Goal: Task Accomplishment & Management: Use online tool/utility

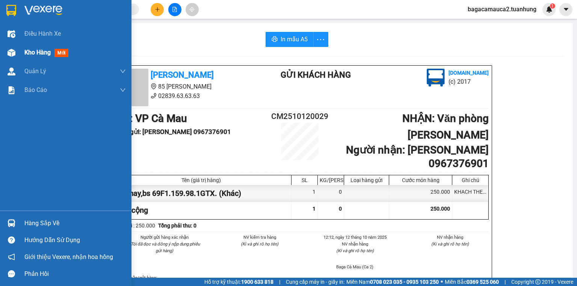
click at [5, 55] on div at bounding box center [11, 52] width 13 height 13
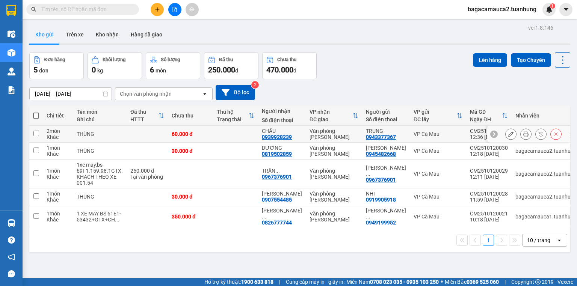
click at [140, 141] on td at bounding box center [147, 134] width 41 height 17
checkbox input "true"
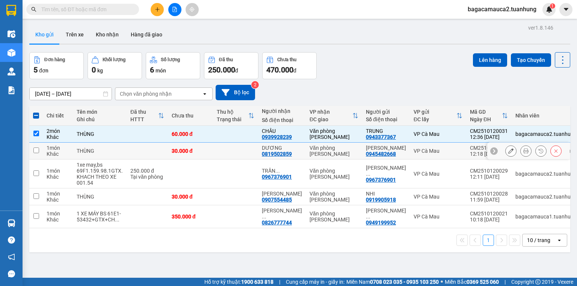
click at [143, 146] on td at bounding box center [147, 151] width 41 height 17
checkbox input "true"
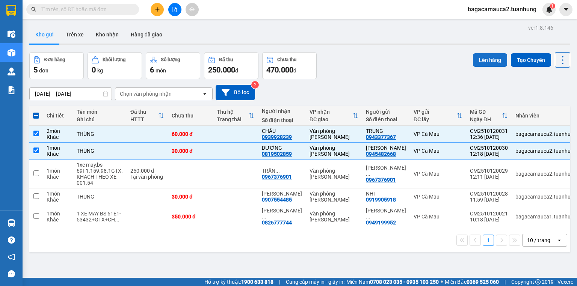
click at [484, 58] on button "Lên hàng" at bounding box center [490, 60] width 34 height 14
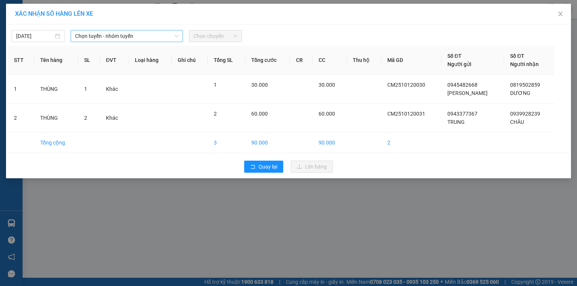
click at [117, 33] on span "Chọn tuyến - nhóm tuyến" at bounding box center [126, 35] width 103 height 11
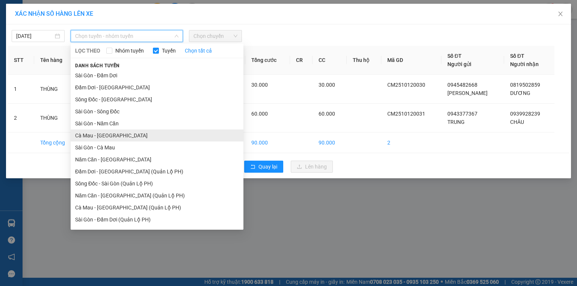
click at [101, 134] on li "Cà Mau - [GEOGRAPHIC_DATA]" at bounding box center [157, 136] width 173 height 12
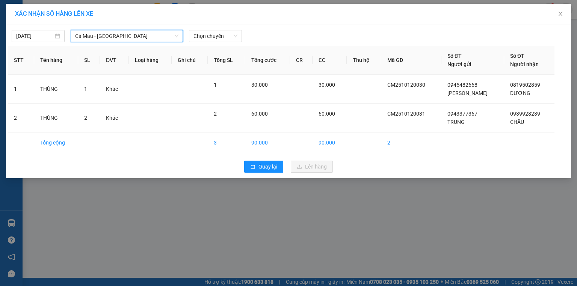
click at [231, 26] on div "[DATE] Cà Mau - [GEOGRAPHIC_DATA] Cà Mau - [GEOGRAPHIC_DATA] LỌC THEO Nhóm tuyế…" at bounding box center [288, 101] width 565 height 154
click at [230, 30] on div "Chọn chuyến" at bounding box center [215, 36] width 53 height 12
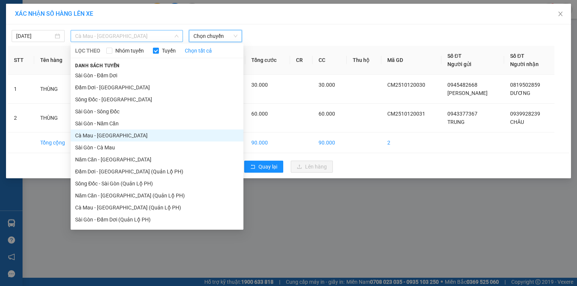
click at [104, 36] on span "Cà Mau - [GEOGRAPHIC_DATA]" at bounding box center [126, 35] width 103 height 11
click at [110, 163] on li "Năm Căn - [GEOGRAPHIC_DATA]" at bounding box center [157, 160] width 173 height 12
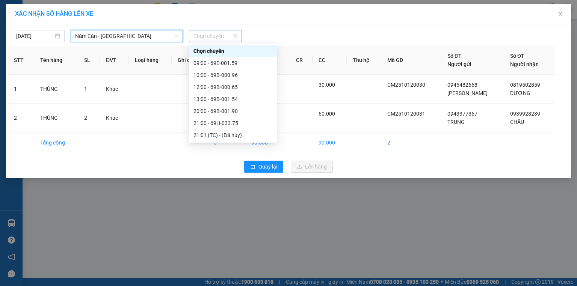
click at [207, 37] on span "Chọn chuyến" at bounding box center [215, 35] width 44 height 11
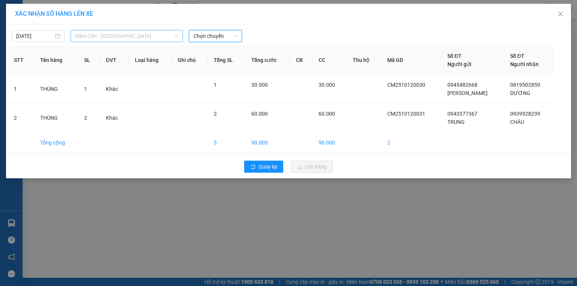
click at [116, 36] on span "Năm Căn - [GEOGRAPHIC_DATA]" at bounding box center [126, 35] width 103 height 11
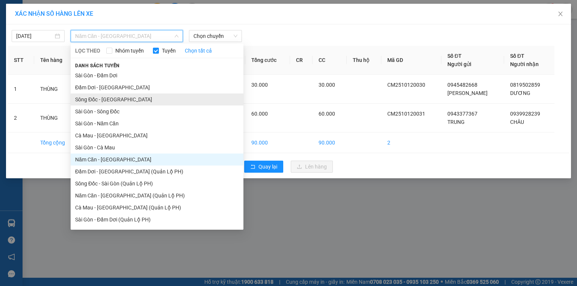
click at [102, 101] on li "Sông Đốc - [GEOGRAPHIC_DATA]" at bounding box center [157, 99] width 173 height 12
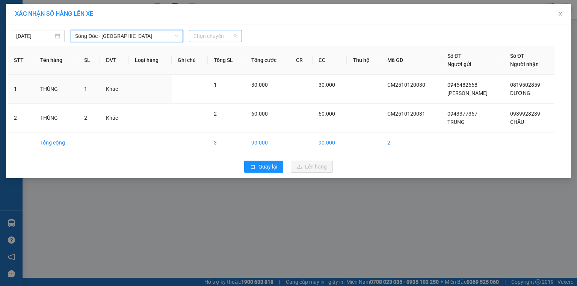
click at [217, 33] on span "Chọn chuyến" at bounding box center [215, 35] width 44 height 11
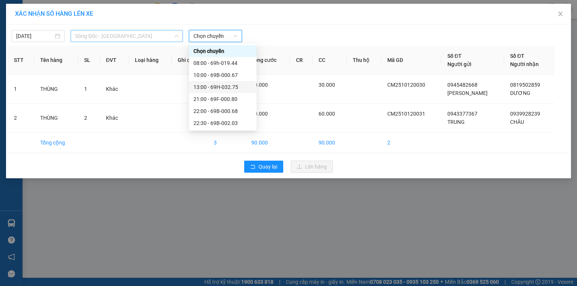
click at [115, 37] on span "Sông Đốc - [GEOGRAPHIC_DATA]" at bounding box center [126, 35] width 103 height 11
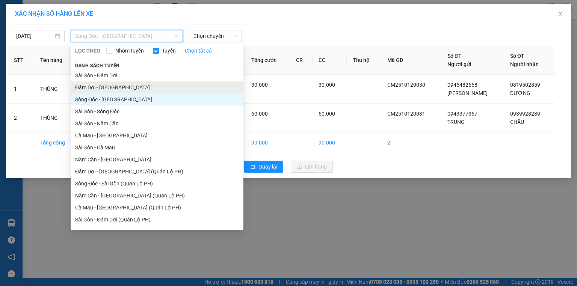
click at [120, 87] on li "Đầm Dơi - [GEOGRAPHIC_DATA]" at bounding box center [157, 87] width 173 height 12
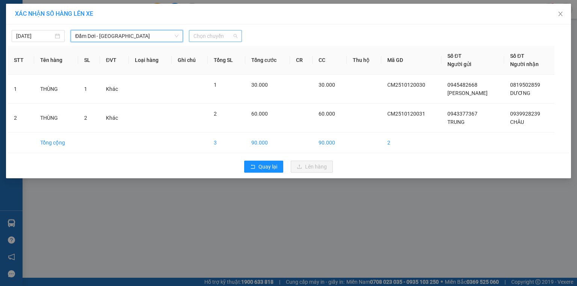
click at [216, 35] on span "Chọn chuyến" at bounding box center [215, 35] width 44 height 11
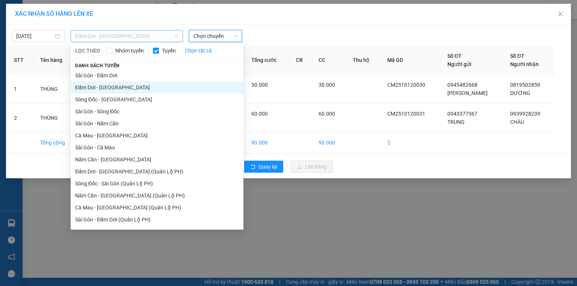
click at [102, 34] on span "Đầm Dơi - [GEOGRAPHIC_DATA]" at bounding box center [126, 35] width 103 height 11
click at [111, 137] on li "Cà Mau - [GEOGRAPHIC_DATA]" at bounding box center [157, 136] width 173 height 12
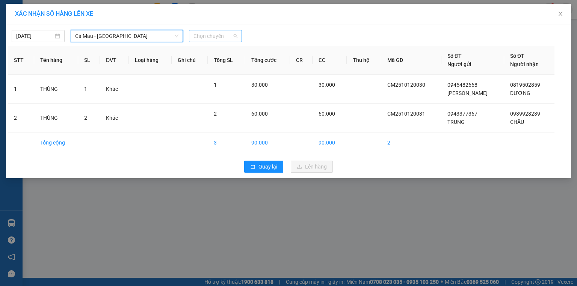
click at [210, 32] on span "Chọn chuyến" at bounding box center [215, 35] width 44 height 11
click at [98, 29] on div "[DATE] [GEOGRAPHIC_DATA] - [GEOGRAPHIC_DATA] LỌC THEO Nhóm tuyến Tuyến Chọn tất…" at bounding box center [288, 34] width 561 height 16
click at [98, 36] on span "Cà Mau - [GEOGRAPHIC_DATA]" at bounding box center [126, 35] width 103 height 11
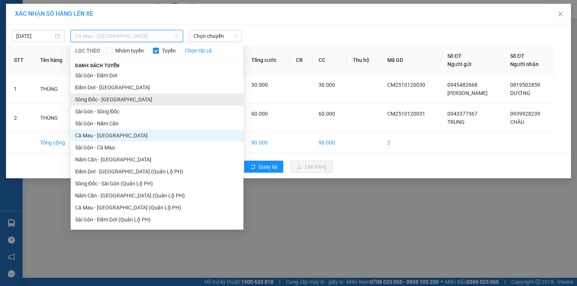
click at [91, 98] on li "Sông Đốc - [GEOGRAPHIC_DATA]" at bounding box center [157, 99] width 173 height 12
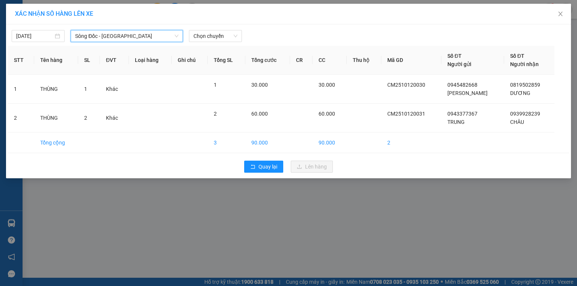
click at [220, 29] on div "[DATE] Sông Đốc - [GEOGRAPHIC_DATA] Sông Đốc - [GEOGRAPHIC_DATA] LỌC THEO Nhóm …" at bounding box center [288, 34] width 561 height 16
click at [217, 35] on span "Chọn chuyến" at bounding box center [215, 35] width 44 height 11
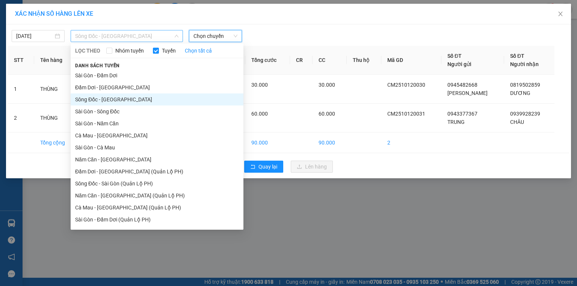
click at [131, 37] on span "Sông Đốc - [GEOGRAPHIC_DATA]" at bounding box center [126, 35] width 103 height 11
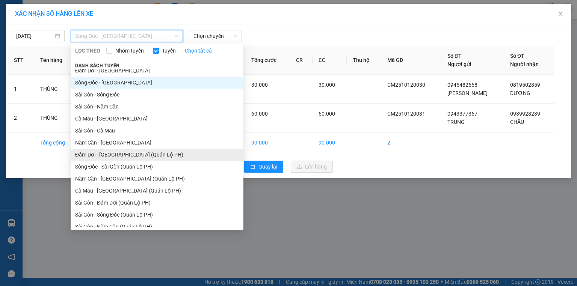
scroll to position [35, 0]
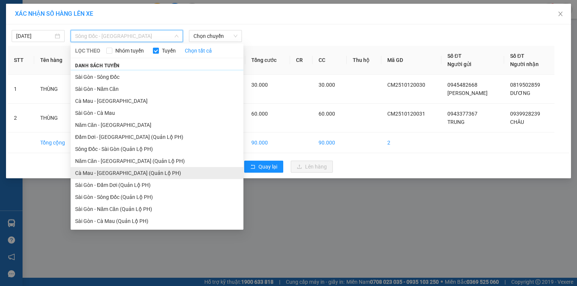
click at [123, 174] on li "Cà Mau - [GEOGRAPHIC_DATA] (Quản Lộ PH)" at bounding box center [157, 173] width 173 height 12
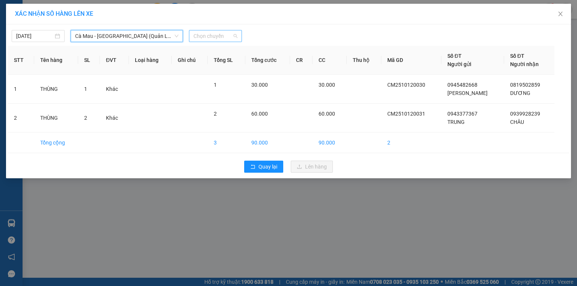
click at [209, 38] on span "Chọn chuyến" at bounding box center [215, 35] width 44 height 11
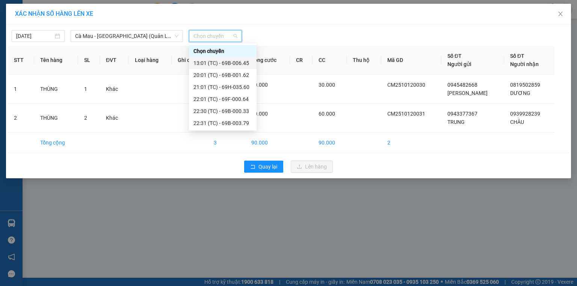
click at [211, 67] on div "13:01 (TC) - 69B-006.45" at bounding box center [222, 63] width 59 height 8
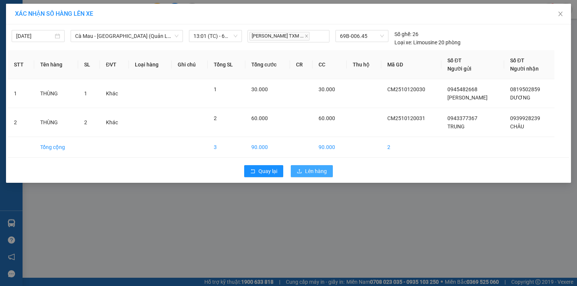
click at [313, 170] on span "Lên hàng" at bounding box center [316, 171] width 22 height 8
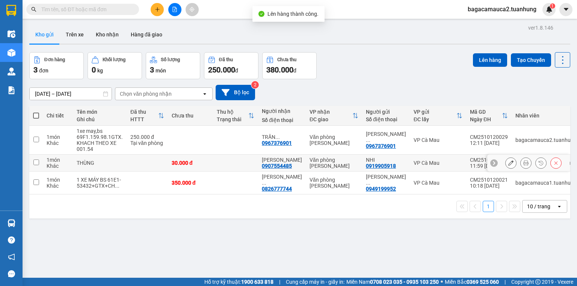
click at [229, 167] on td at bounding box center [235, 163] width 45 height 17
checkbox input "true"
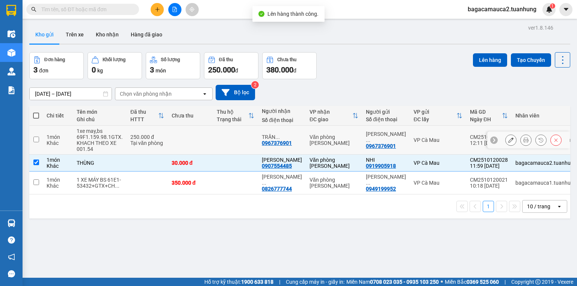
click at [215, 140] on td at bounding box center [235, 140] width 45 height 29
checkbox input "true"
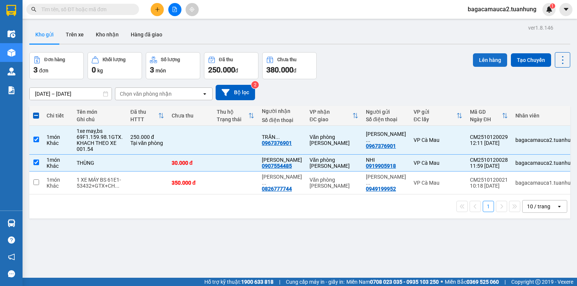
click at [488, 55] on button "Lên hàng" at bounding box center [490, 60] width 34 height 14
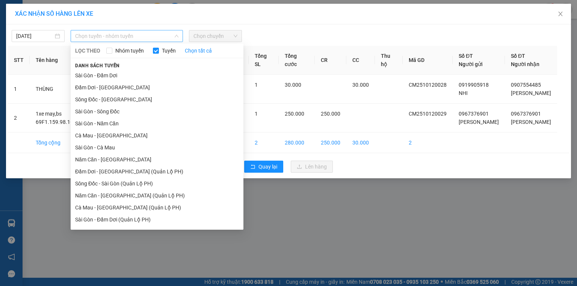
click at [91, 31] on span "Chọn tuyến - nhóm tuyến" at bounding box center [126, 35] width 103 height 11
click at [88, 158] on li "Năm Căn - [GEOGRAPHIC_DATA]" at bounding box center [157, 160] width 173 height 12
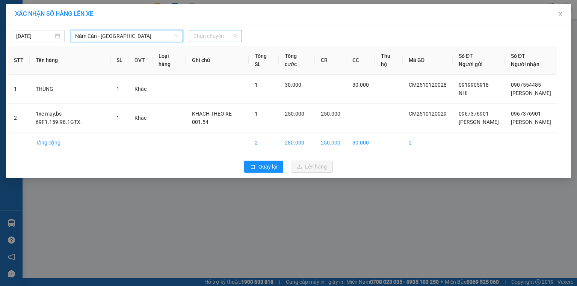
click at [202, 30] on span "Chọn chuyến" at bounding box center [215, 35] width 44 height 11
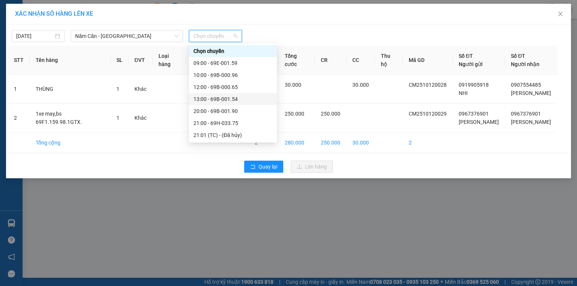
click at [214, 100] on div "13:00 - 69B-001.54" at bounding box center [232, 99] width 79 height 8
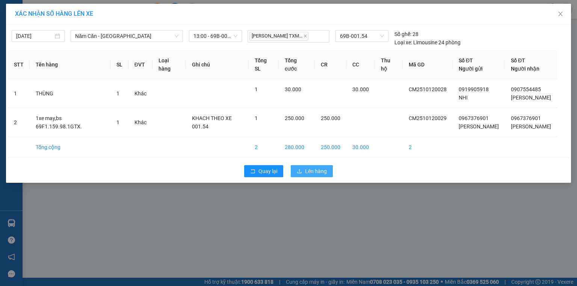
click at [316, 175] on span "Lên hàng" at bounding box center [316, 171] width 22 height 8
